Goal: Transaction & Acquisition: Book appointment/travel/reservation

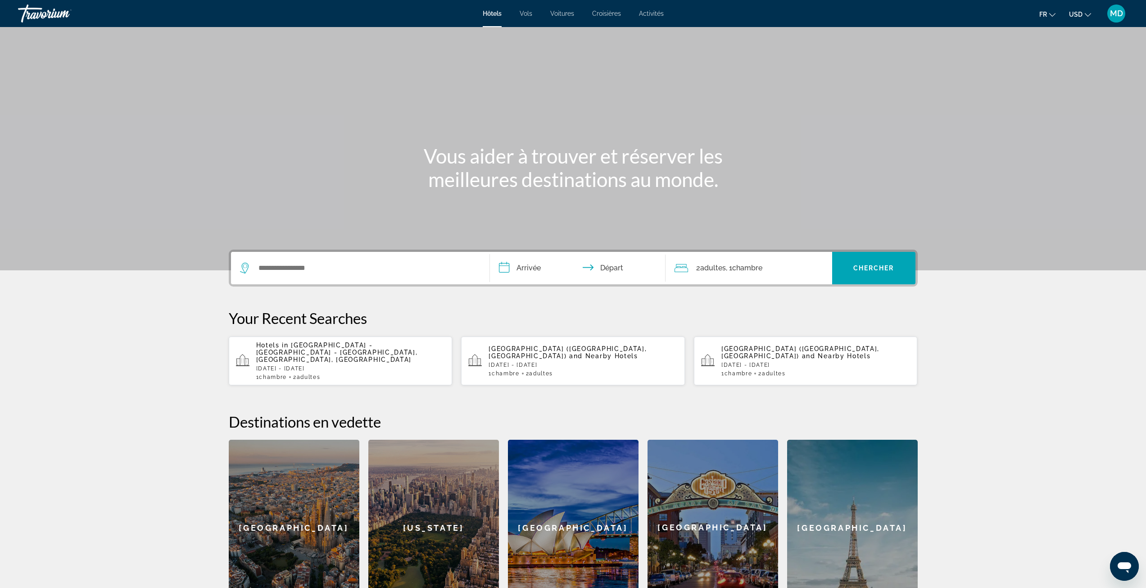
click at [338, 346] on span "[GEOGRAPHIC_DATA] - [GEOGRAPHIC_DATA] - [GEOGRAPHIC_DATA], [GEOGRAPHIC_DATA], […" at bounding box center [337, 352] width 162 height 22
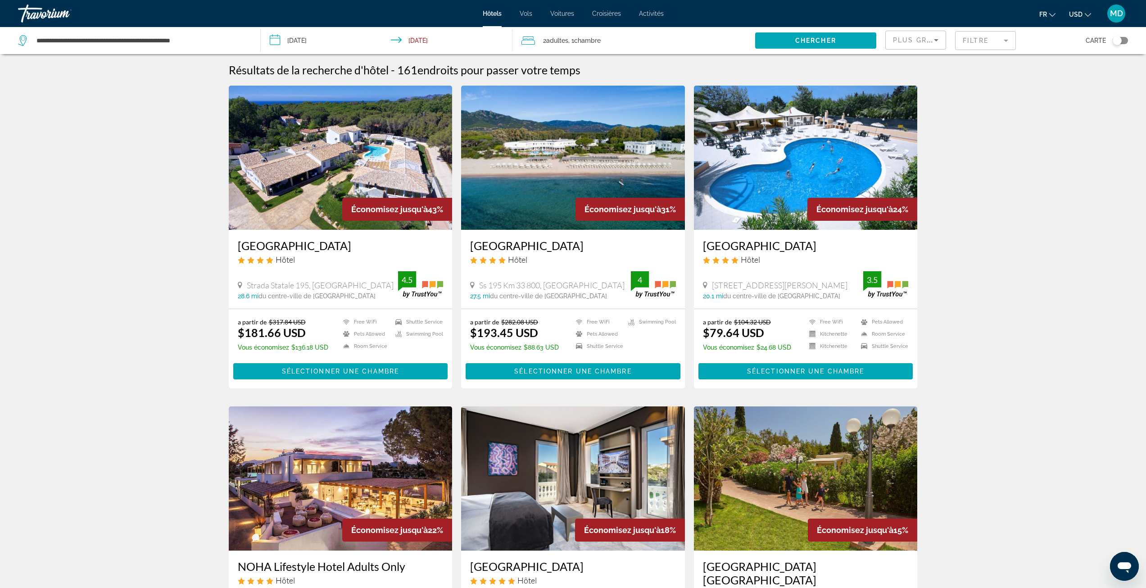
click at [989, 39] on mat-form-field "Filtre" at bounding box center [985, 40] width 61 height 19
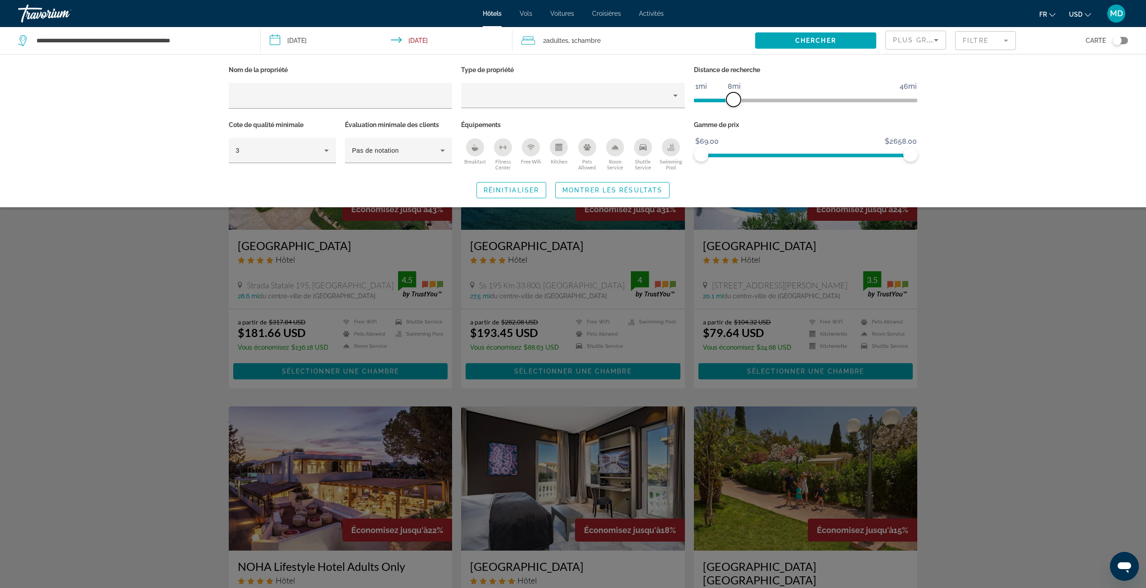
drag, startPoint x: 815, startPoint y: 102, endPoint x: 733, endPoint y: 107, distance: 82.5
click at [733, 107] on div "Distance de recherche 1mi 46mi 8mi" at bounding box center [805, 90] width 233 height 55
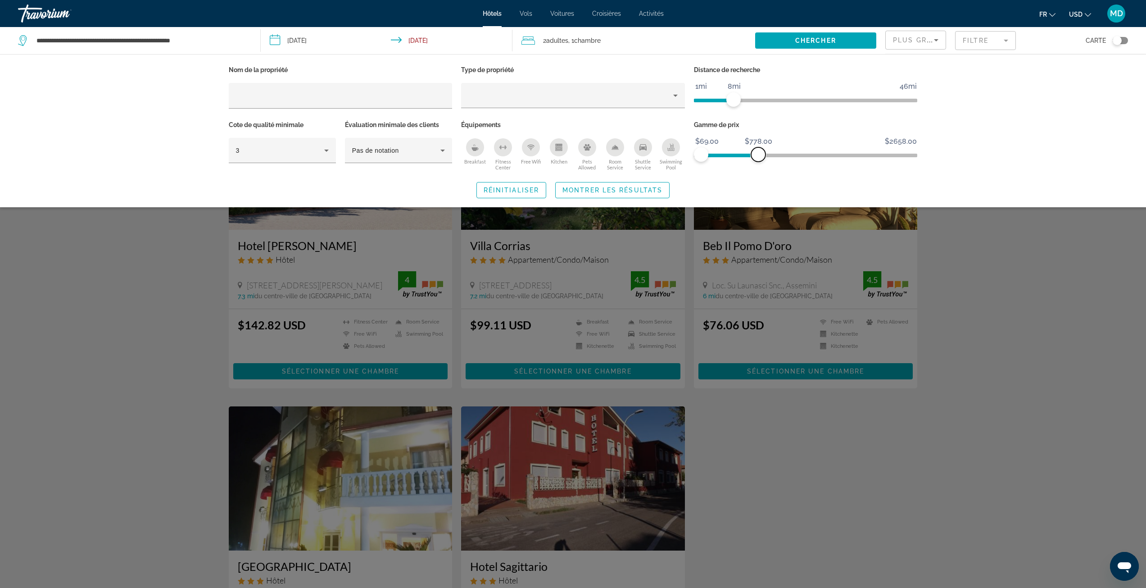
drag, startPoint x: 905, startPoint y: 155, endPoint x: 758, endPoint y: 157, distance: 146.8
click at [758, 157] on span "ngx-slider-max" at bounding box center [758, 154] width 14 height 14
click at [984, 343] on div "Search widget" at bounding box center [573, 361] width 1146 height 453
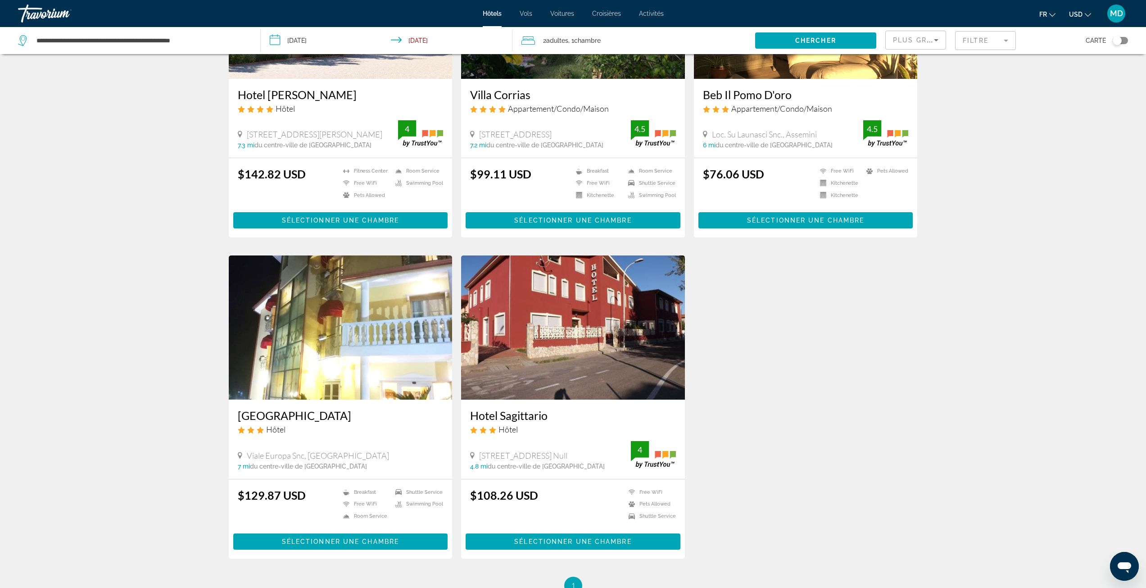
scroll to position [135, 0]
